Goal: Task Accomplishment & Management: Manage account settings

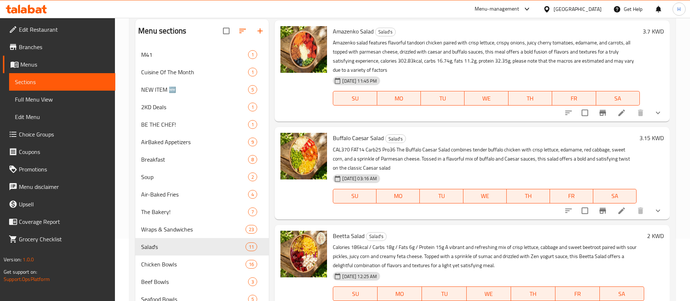
scroll to position [172, 0]
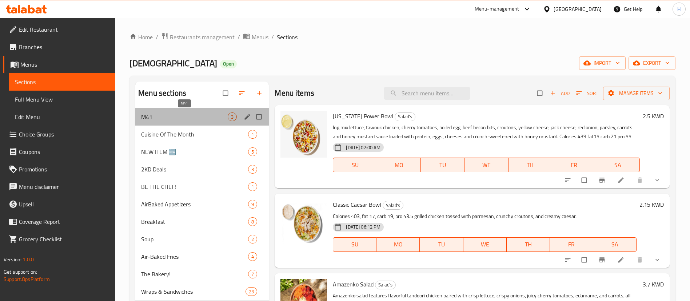
click at [183, 116] on span "M41" at bounding box center [184, 116] width 87 height 9
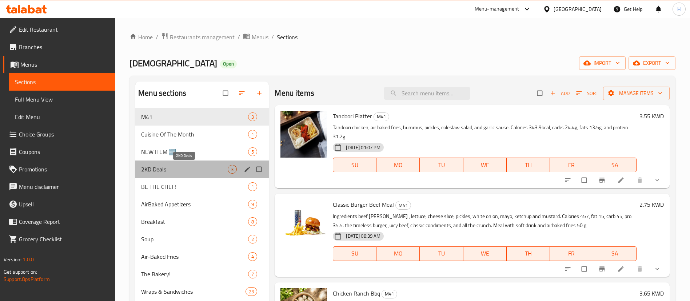
click at [175, 172] on span "2KD Deals" at bounding box center [184, 169] width 87 height 9
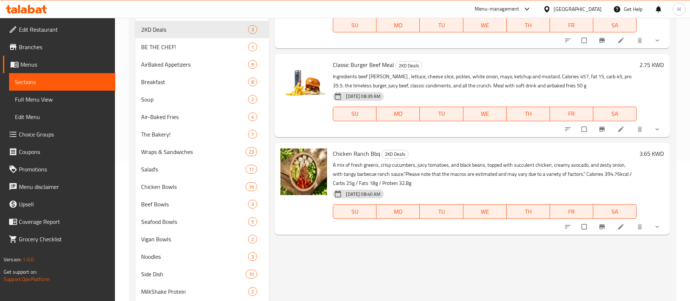
scroll to position [127, 0]
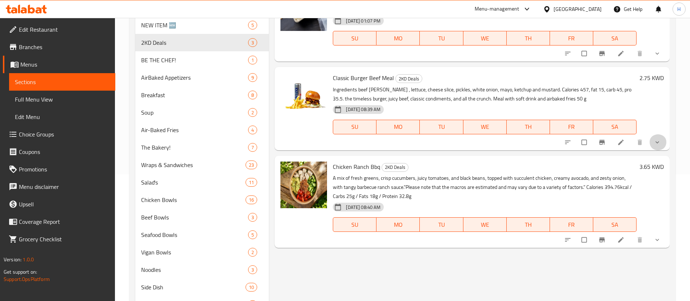
click at [652, 144] on button "show more" at bounding box center [657, 142] width 17 height 16
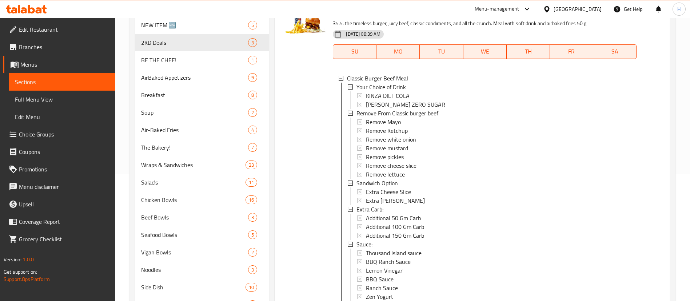
scroll to position [76, 0]
click at [453, 234] on div "Additional 150 Gm Carb" at bounding box center [498, 234] width 265 height 9
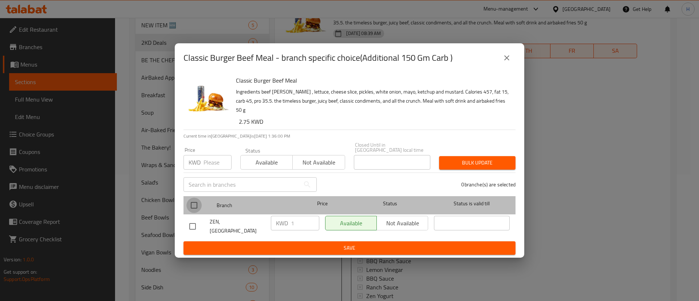
click at [192, 204] on input "checkbox" at bounding box center [193, 205] width 15 height 15
checkbox input "true"
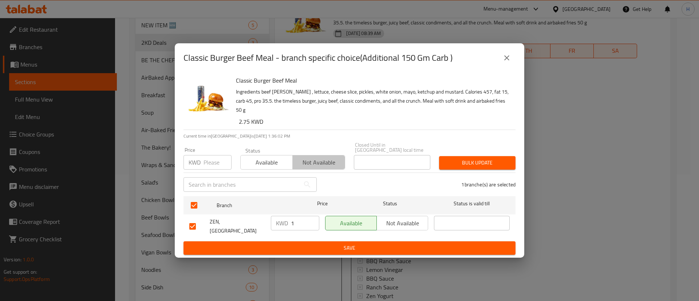
click at [314, 157] on span "Not available" at bounding box center [318, 162] width 46 height 11
click at [486, 160] on span "Bulk update" at bounding box center [477, 162] width 65 height 9
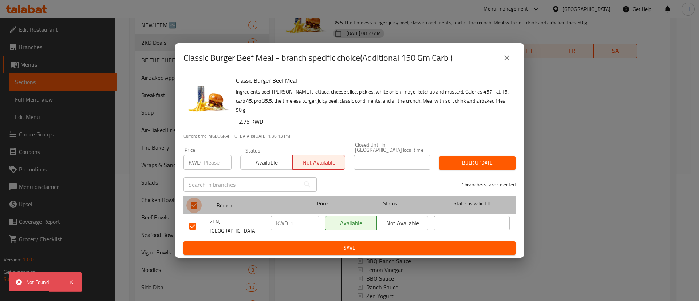
click at [193, 199] on input "checkbox" at bounding box center [193, 205] width 15 height 15
checkbox input "false"
click at [193, 199] on input "checkbox" at bounding box center [193, 205] width 15 height 15
checkbox input "true"
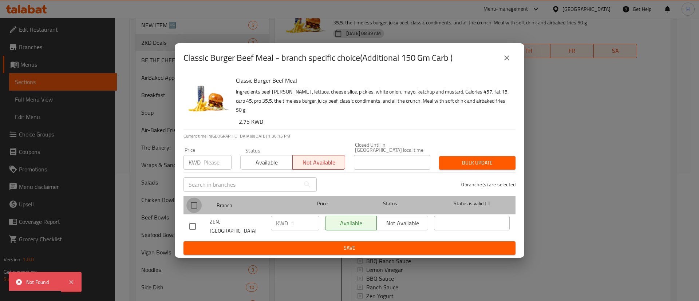
checkbox input "true"
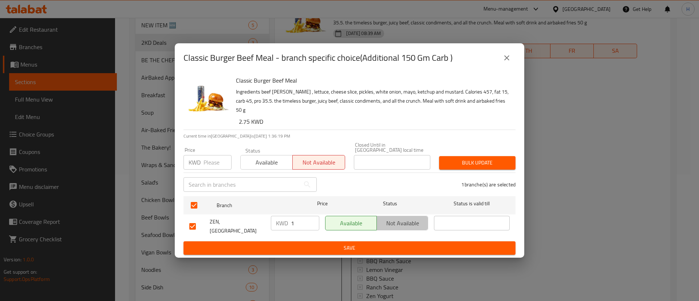
click at [403, 224] on span "Not available" at bounding box center [401, 223] width 45 height 11
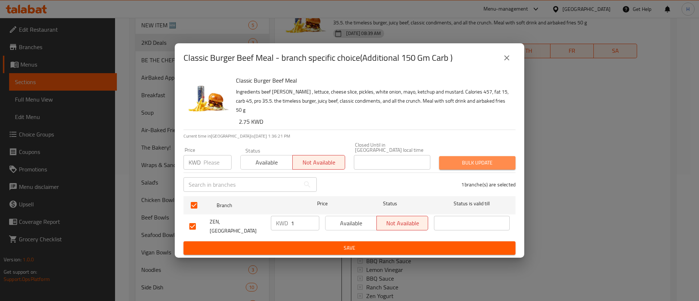
click at [478, 156] on button "Bulk update" at bounding box center [477, 162] width 76 height 13
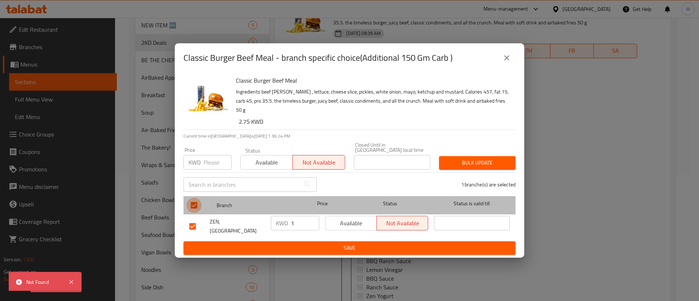
click at [191, 200] on input "checkbox" at bounding box center [193, 205] width 15 height 15
checkbox input "false"
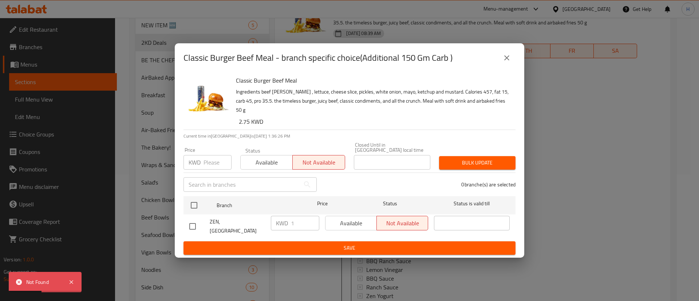
click at [192, 220] on input "checkbox" at bounding box center [192, 226] width 15 height 15
checkbox input "true"
click at [478, 164] on span "Bulk update" at bounding box center [477, 162] width 65 height 9
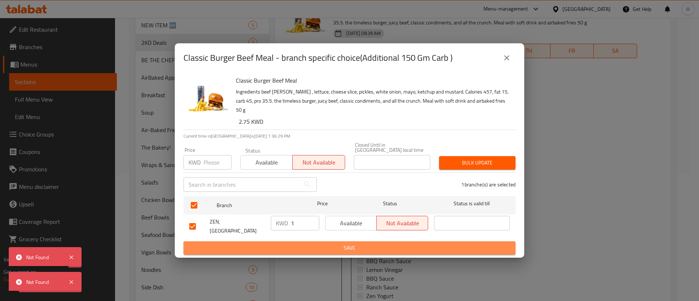
click at [427, 243] on span "Save" at bounding box center [349, 247] width 320 height 9
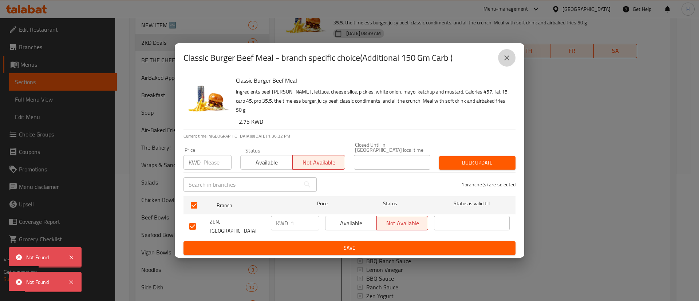
click at [508, 62] on icon "close" at bounding box center [506, 57] width 9 height 9
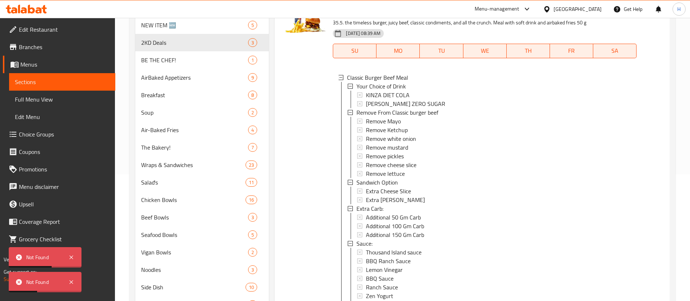
click at [456, 235] on div "Additional 150 Gm Carb" at bounding box center [498, 234] width 265 height 9
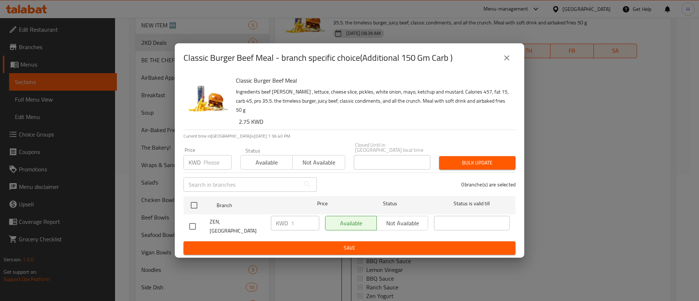
click at [192, 221] on input "checkbox" at bounding box center [192, 226] width 15 height 15
checkbox input "true"
click at [417, 221] on span "Not available" at bounding box center [401, 223] width 45 height 11
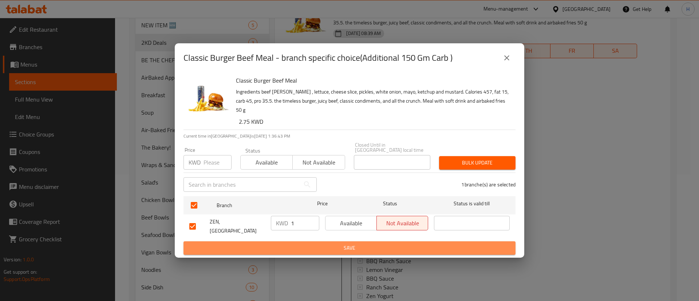
click at [433, 243] on span "Save" at bounding box center [349, 247] width 320 height 9
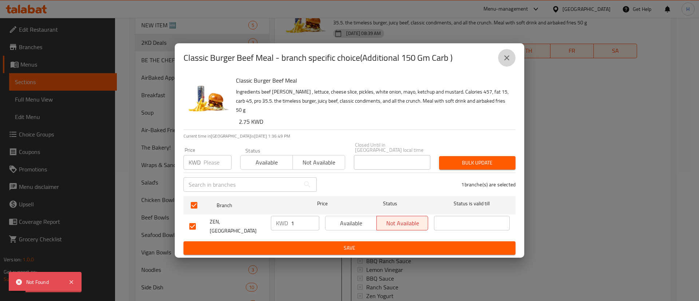
click at [503, 62] on icon "close" at bounding box center [506, 57] width 9 height 9
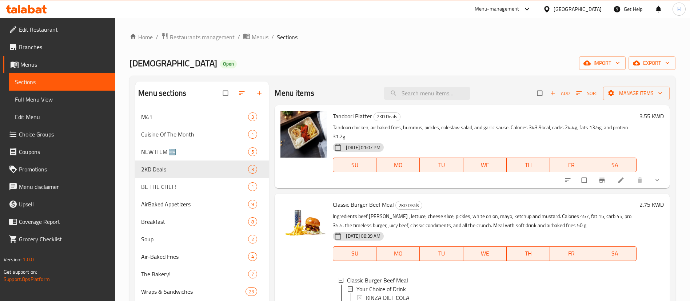
scroll to position [1, 0]
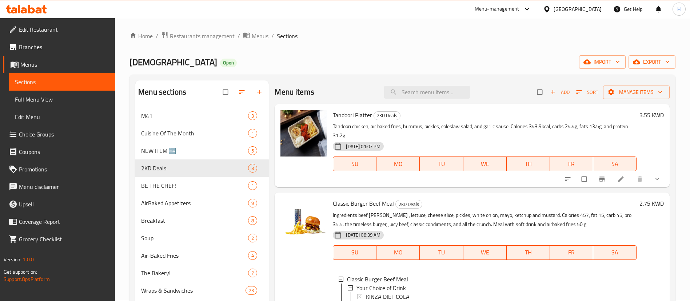
click at [51, 131] on span "Choice Groups" at bounding box center [64, 134] width 91 height 9
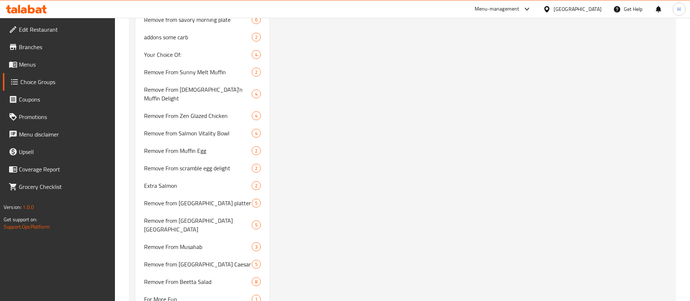
scroll to position [1221, 0]
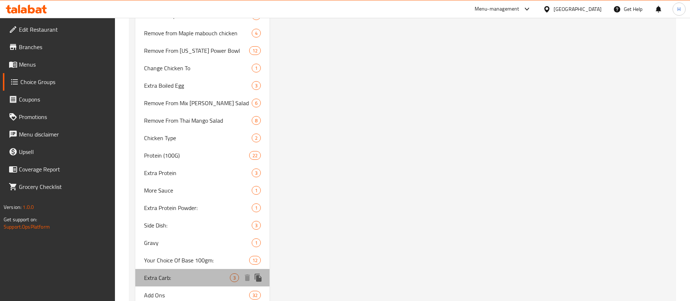
click at [184, 273] on span "Extra Carb:" at bounding box center [187, 277] width 86 height 9
type input "Extra Carb:"
type input "إكسترا كربوهيدرات:"
type input "0"
type input "2"
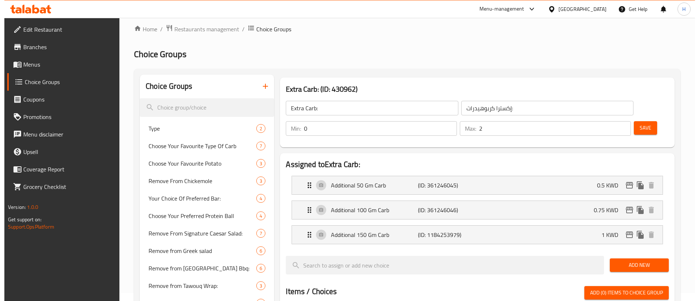
scroll to position [7, 0]
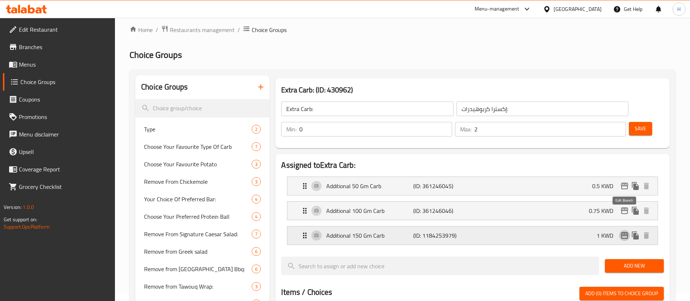
click at [623, 231] on icon "edit" at bounding box center [624, 235] width 9 height 9
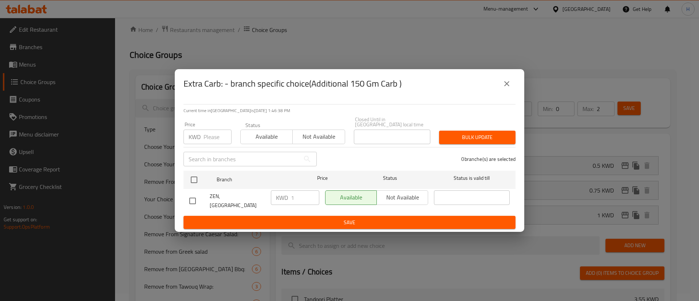
click at [504, 92] on button "close" at bounding box center [506, 83] width 17 height 17
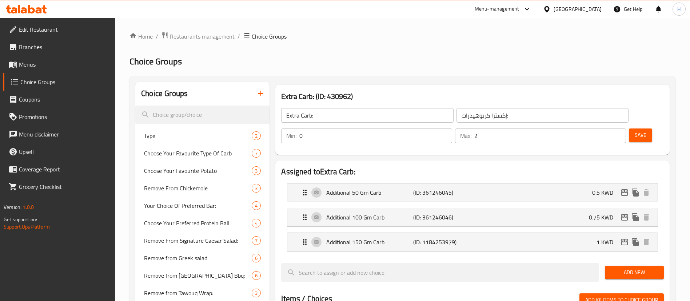
scroll to position [1, 0]
click at [53, 64] on span "Menus" at bounding box center [64, 64] width 91 height 9
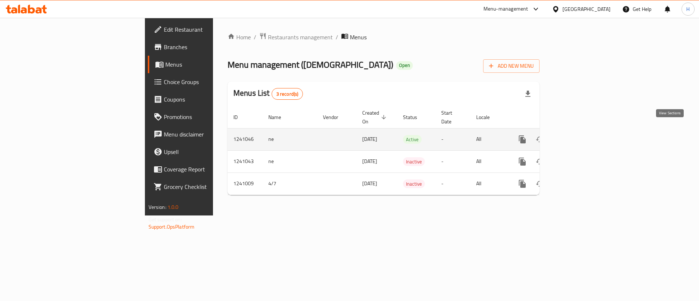
click at [579, 135] on icon "enhanced table" at bounding box center [574, 139] width 9 height 9
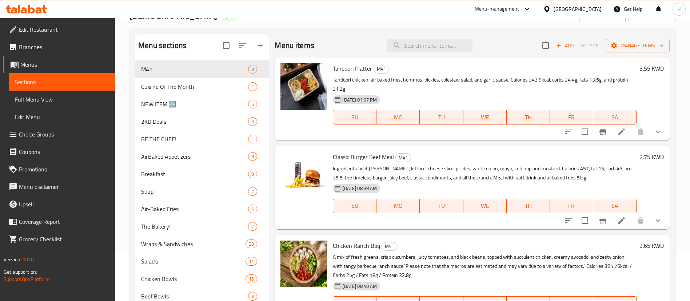
scroll to position [39, 0]
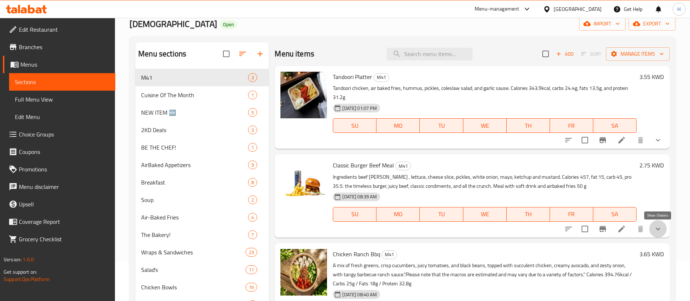
click at [659, 224] on icon "show more" at bounding box center [658, 228] width 9 height 9
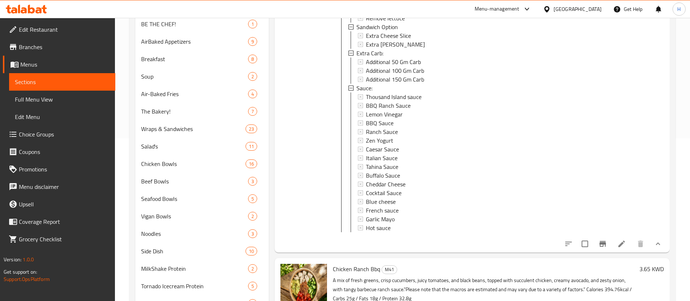
scroll to position [162, 0]
click at [654, 242] on icon "show more" at bounding box center [658, 244] width 9 height 9
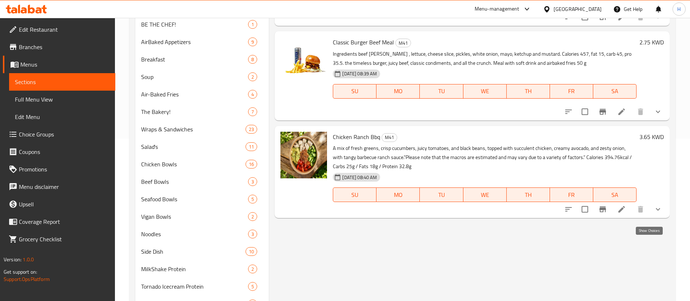
scroll to position [0, 0]
